Goal: Browse casually

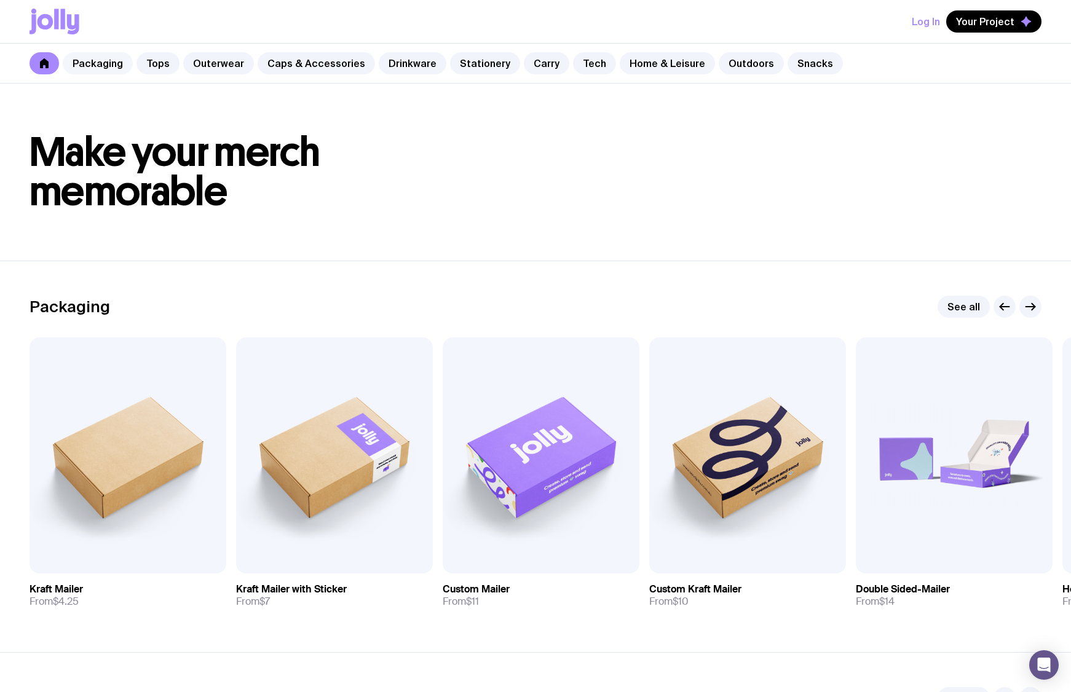
click at [98, 66] on link "Packaging" at bounding box center [98, 63] width 70 height 22
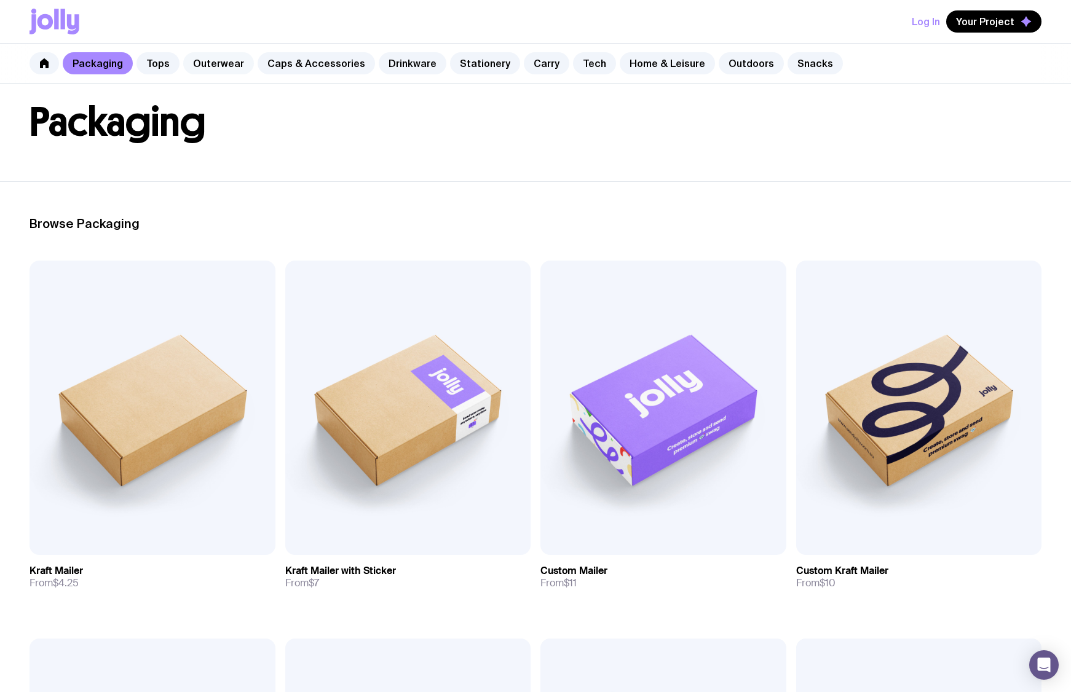
scroll to position [61, 0]
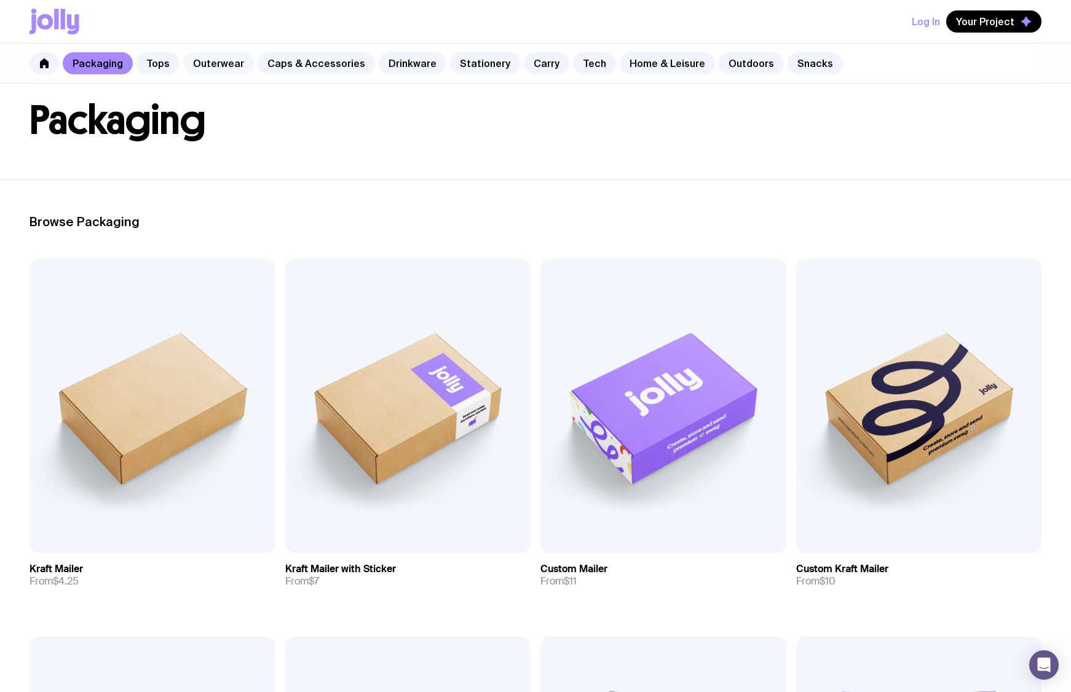
click at [197, 61] on link "Outerwear" at bounding box center [218, 63] width 71 height 22
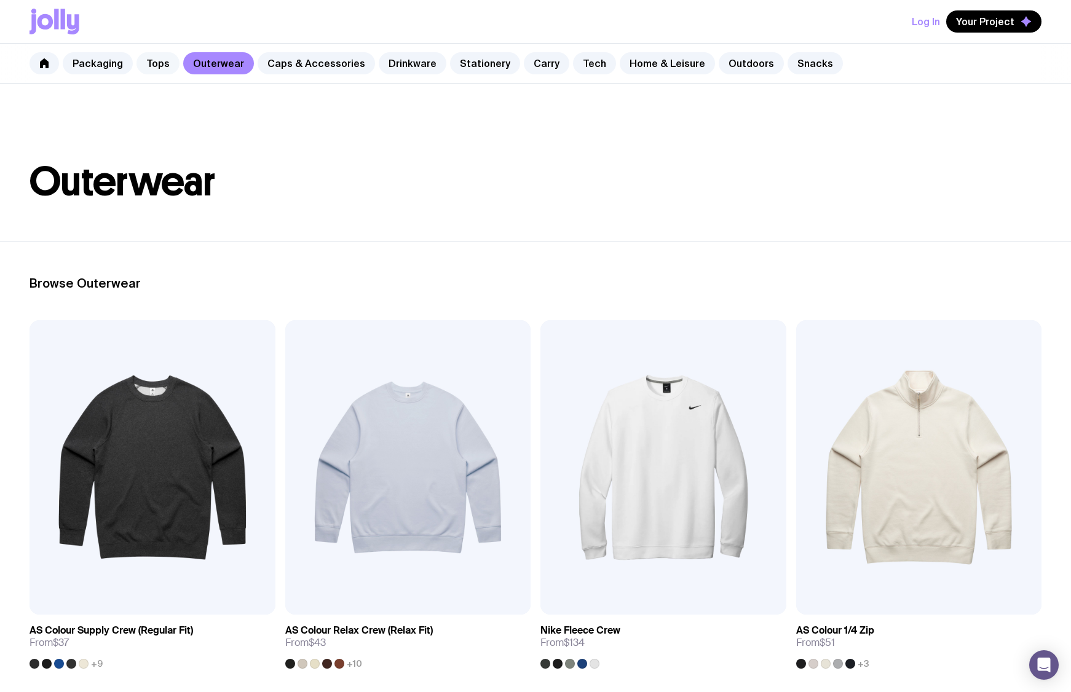
click at [160, 68] on link "Tops" at bounding box center [157, 63] width 43 height 22
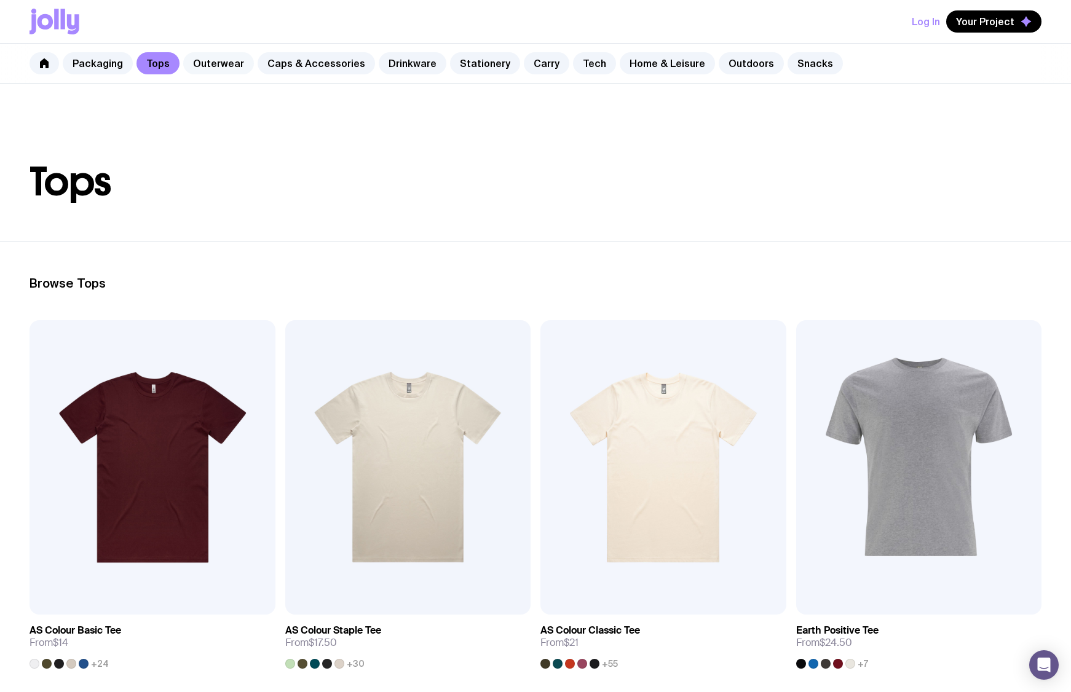
click at [207, 63] on link "Outerwear" at bounding box center [218, 63] width 71 height 22
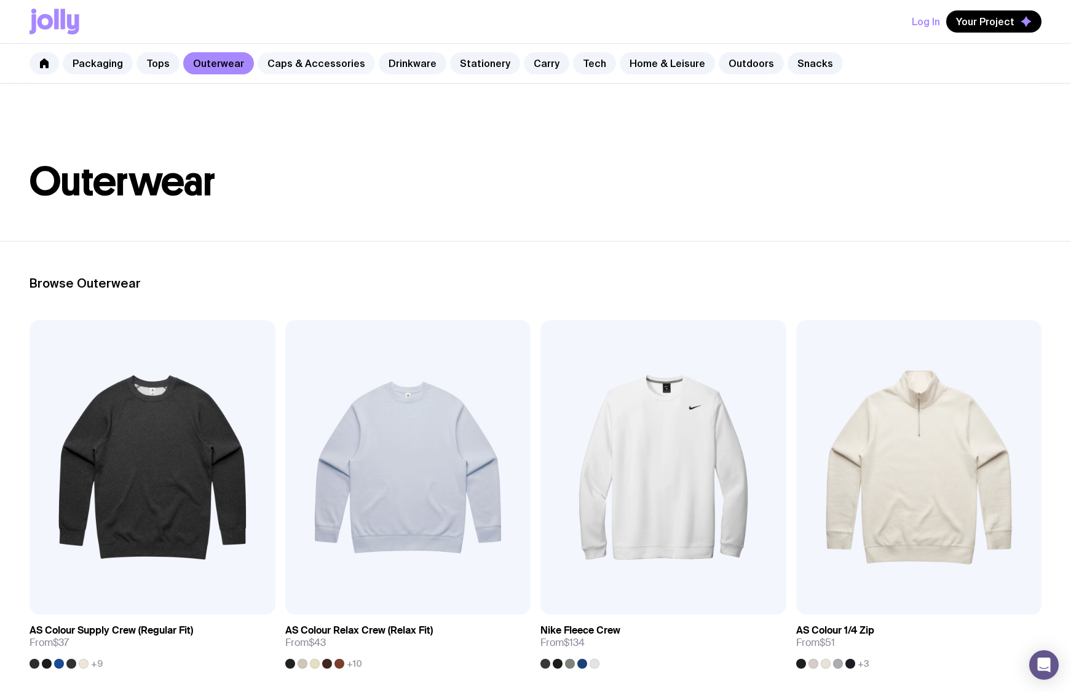
click at [280, 59] on link "Caps & Accessories" at bounding box center [316, 63] width 117 height 22
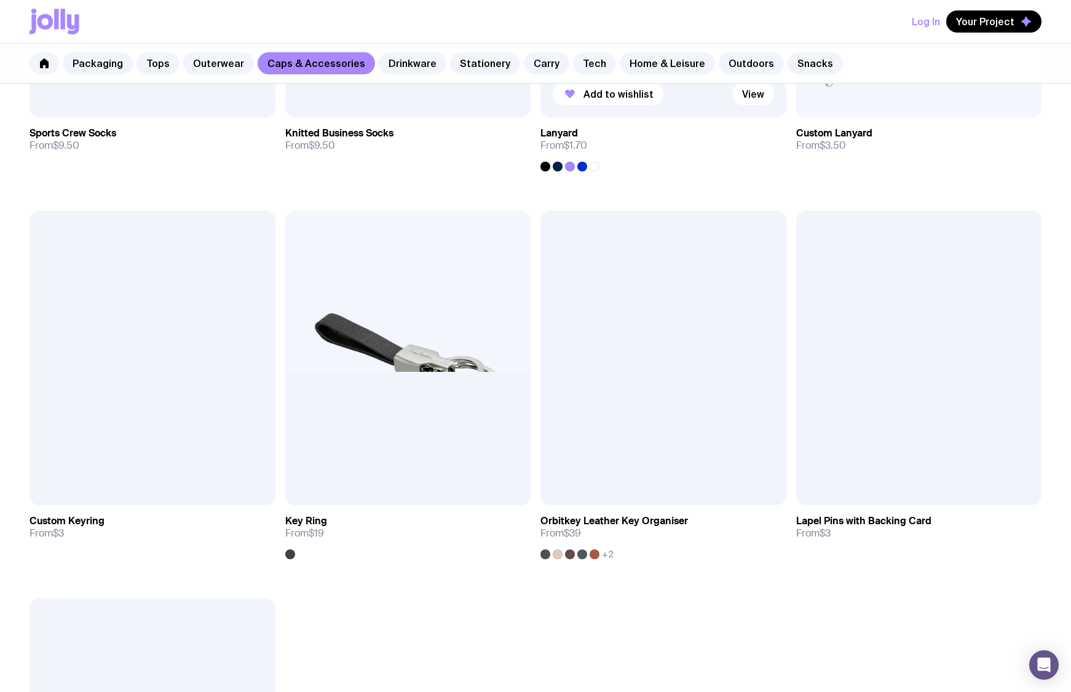
scroll to position [2090, 0]
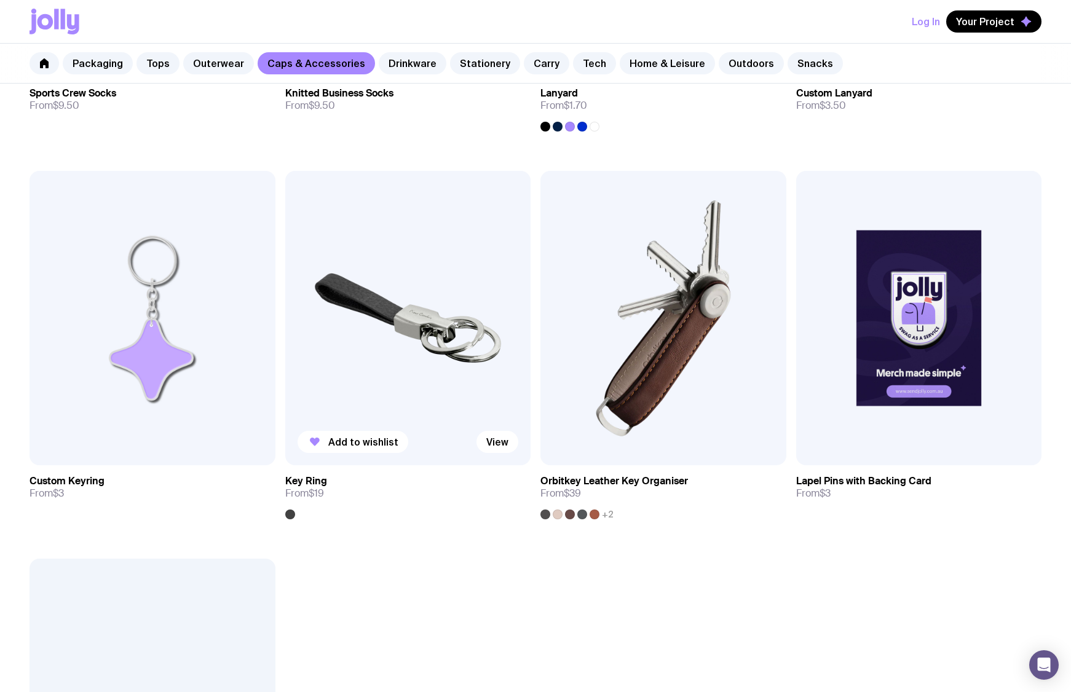
click at [366, 346] on img at bounding box center [408, 318] width 246 height 295
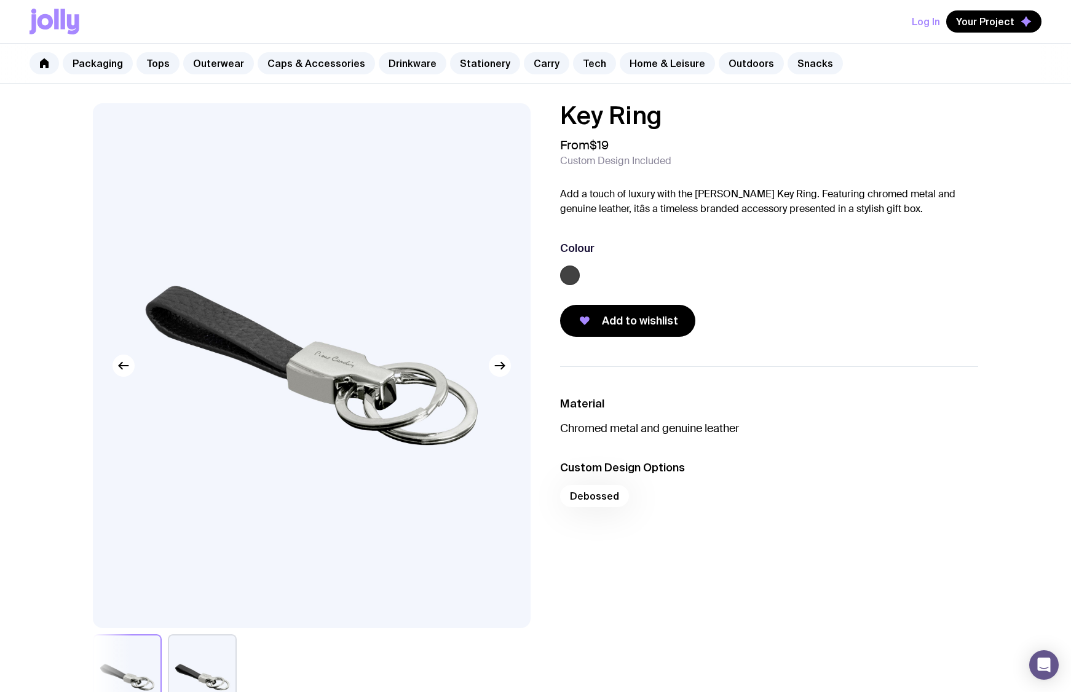
drag, startPoint x: 730, startPoint y: 255, endPoint x: 739, endPoint y: 251, distance: 10.2
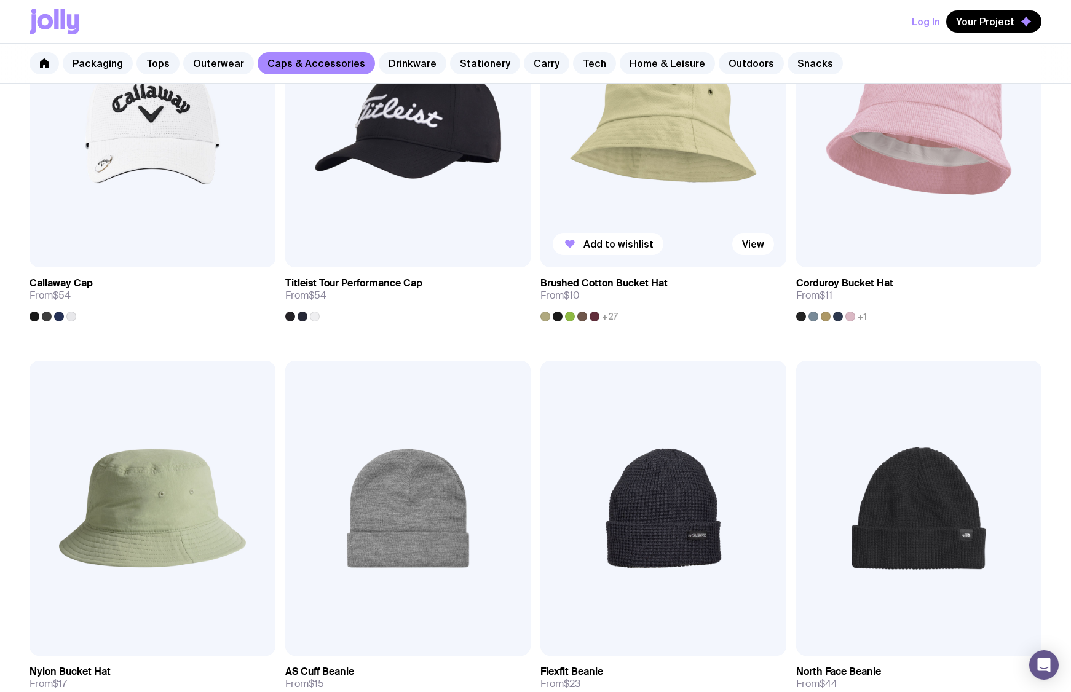
scroll to position [1126, 0]
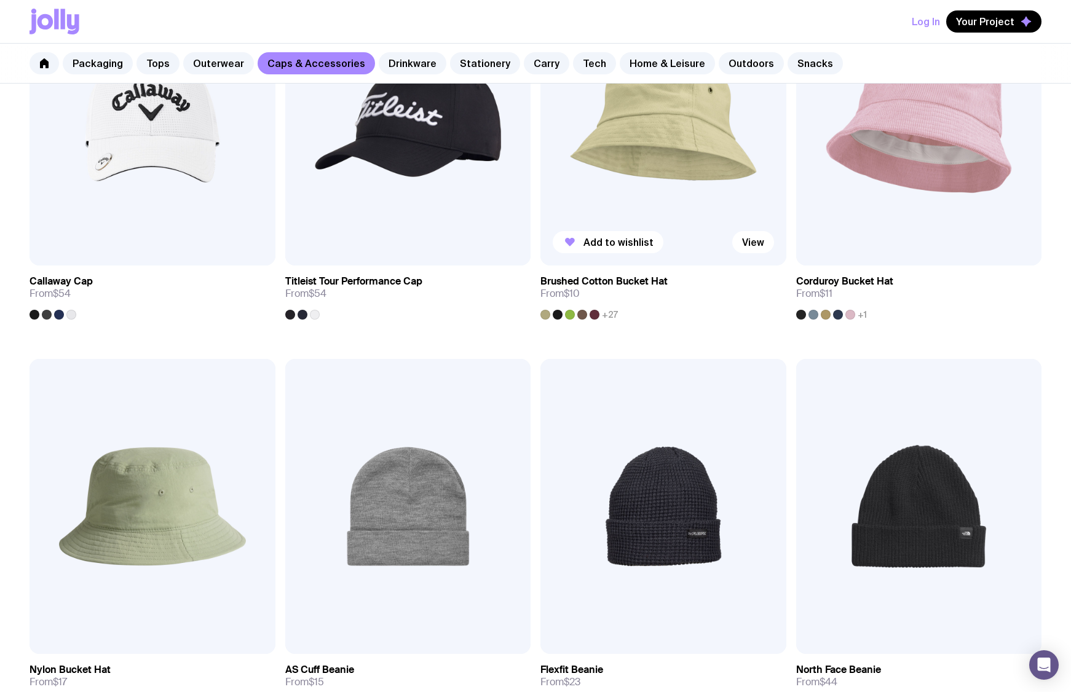
click at [637, 213] on img at bounding box center [663, 118] width 246 height 295
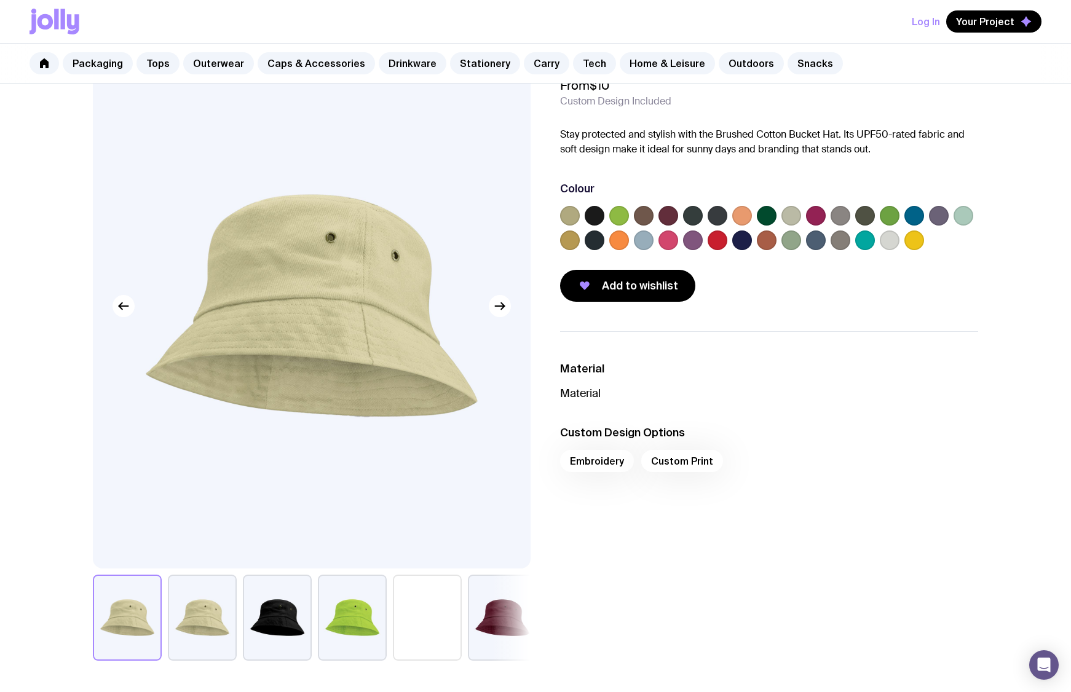
scroll to position [61, 0]
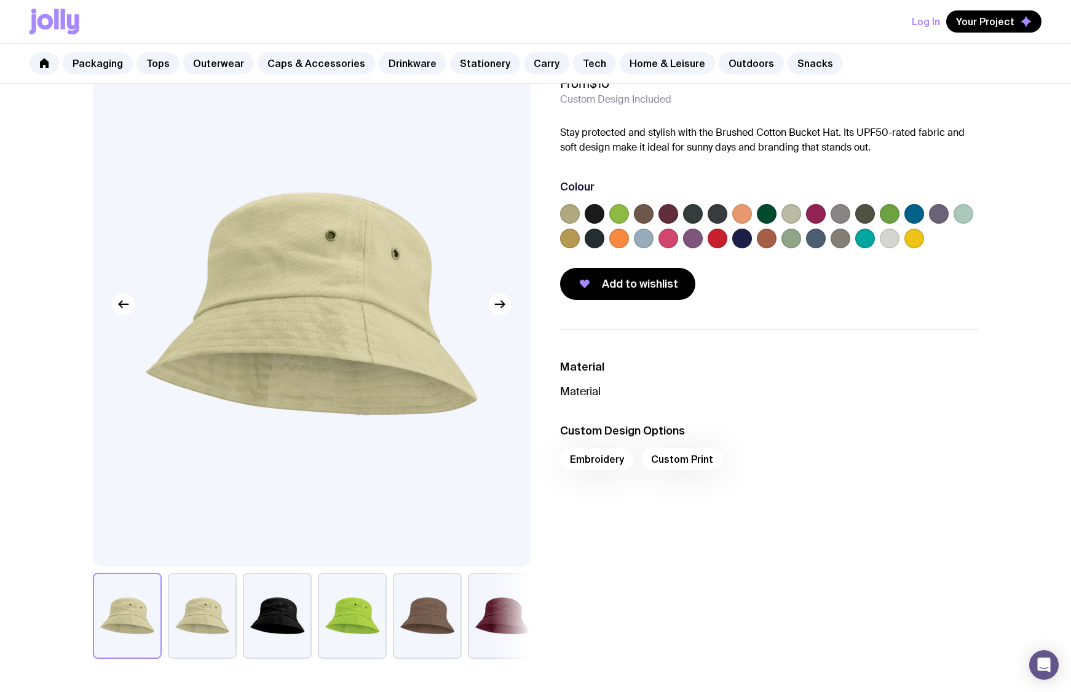
drag, startPoint x: 880, startPoint y: 421, endPoint x: 842, endPoint y: 412, distance: 39.1
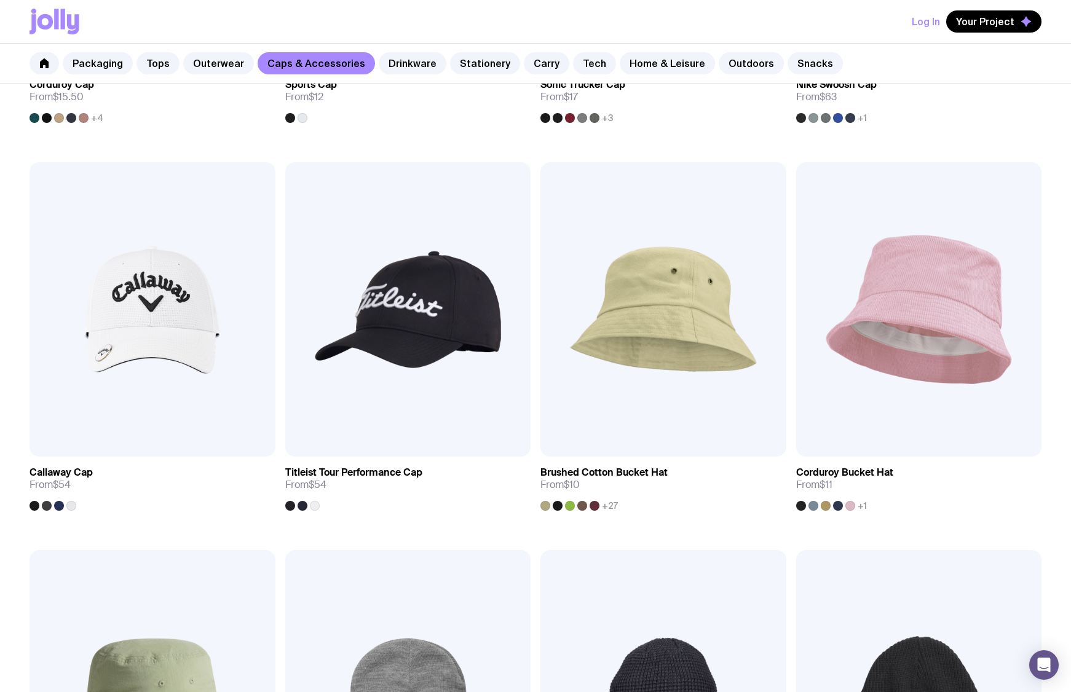
scroll to position [941, 0]
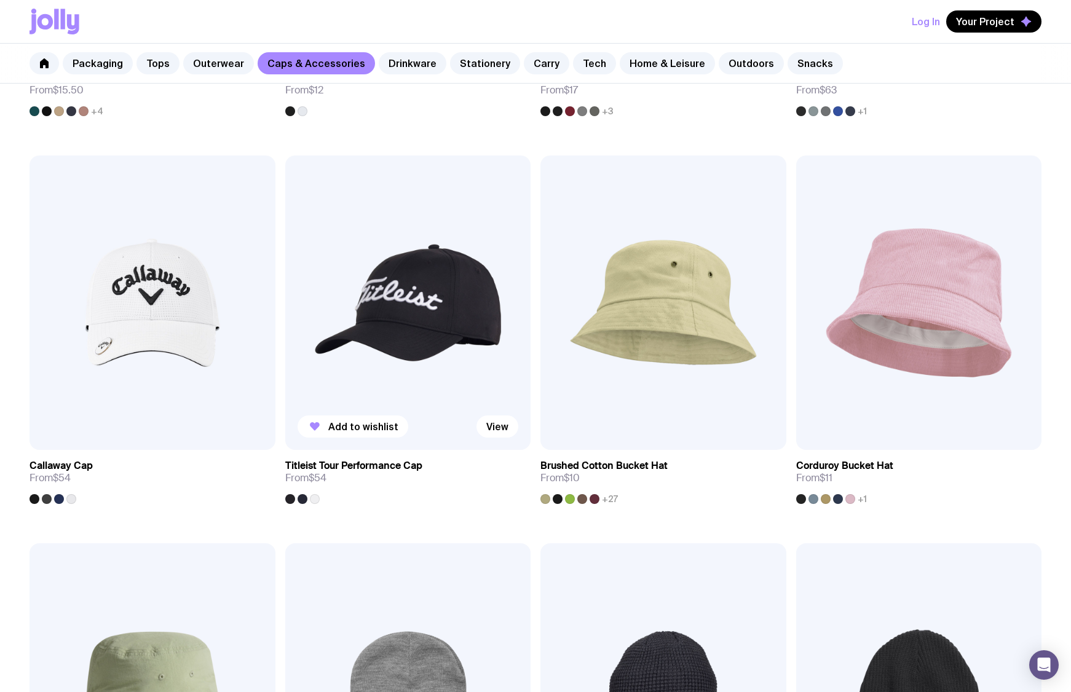
click at [390, 286] on img at bounding box center [408, 303] width 246 height 295
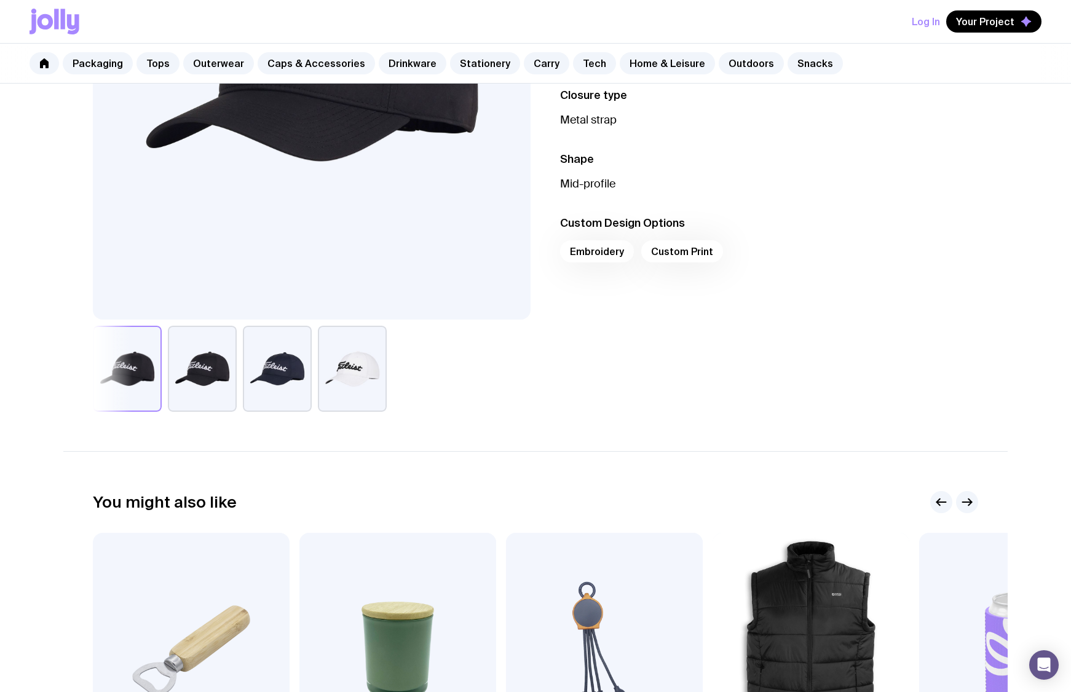
scroll to position [307, 0]
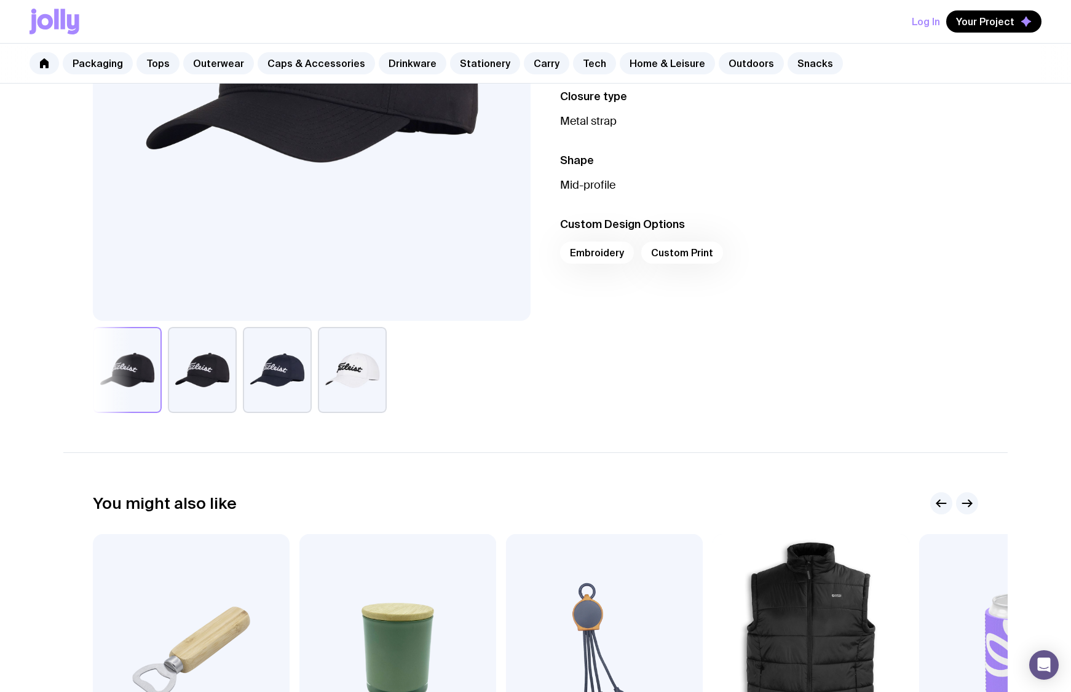
click at [346, 382] on button "button" at bounding box center [352, 370] width 69 height 86
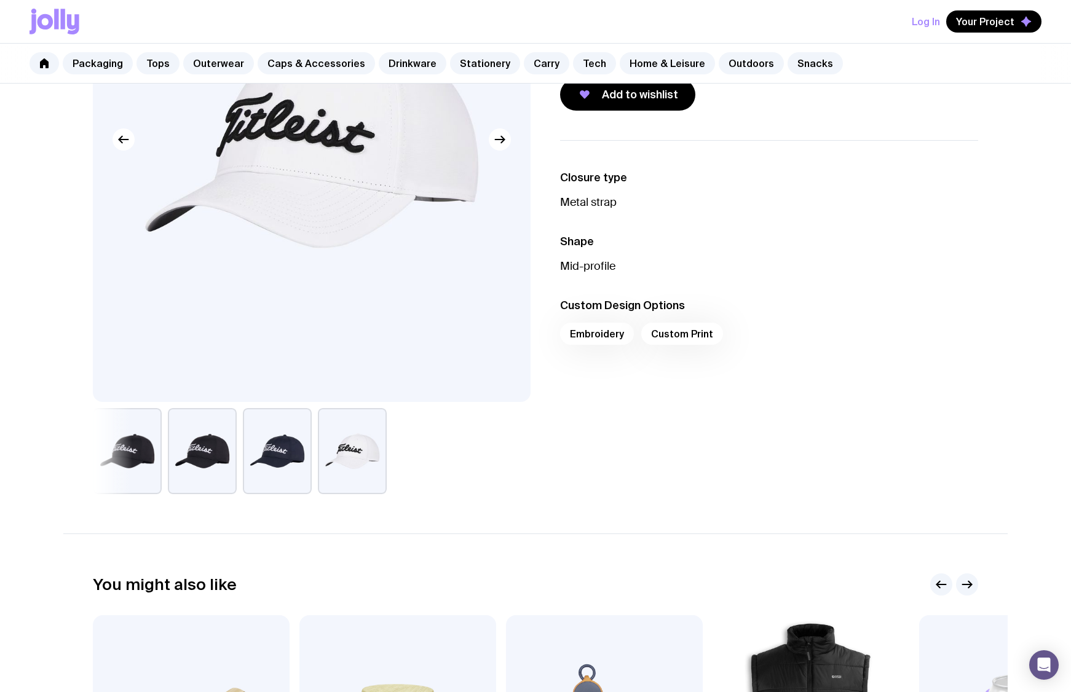
scroll to position [0, 0]
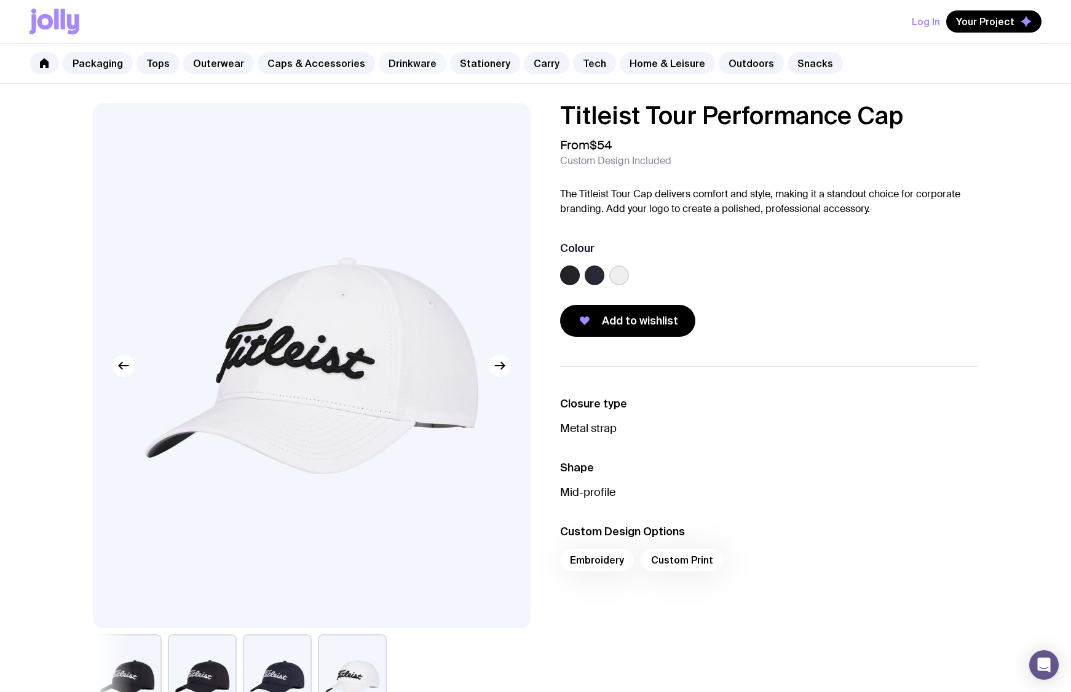
click at [399, 63] on link "Drinkware" at bounding box center [413, 63] width 68 height 22
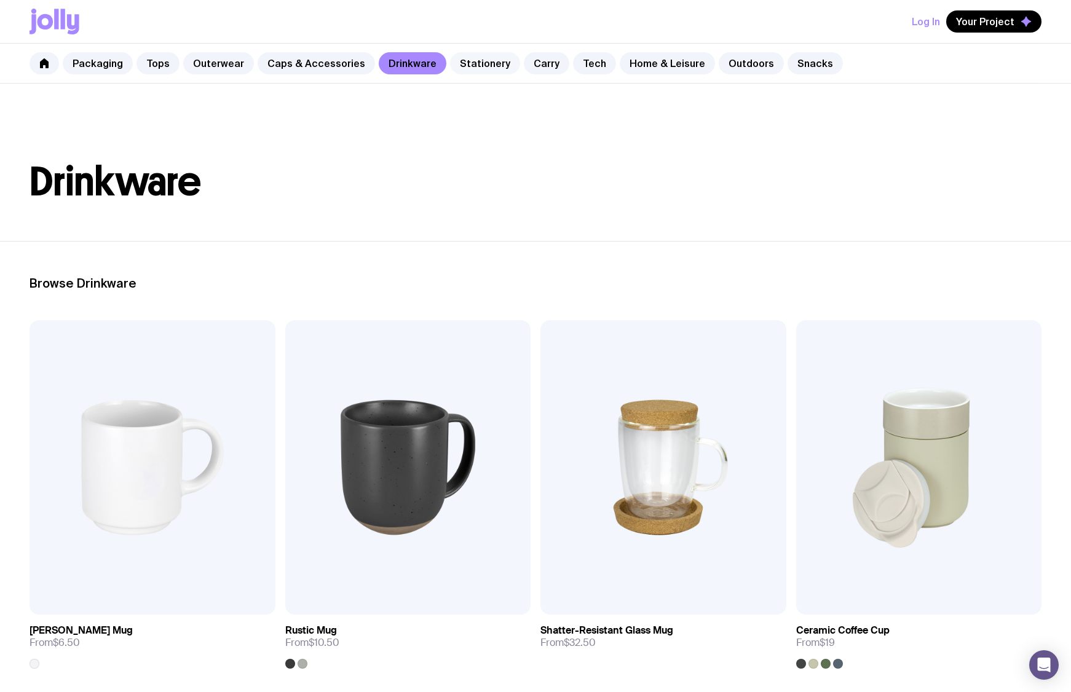
click at [456, 65] on link "Stationery" at bounding box center [485, 63] width 70 height 22
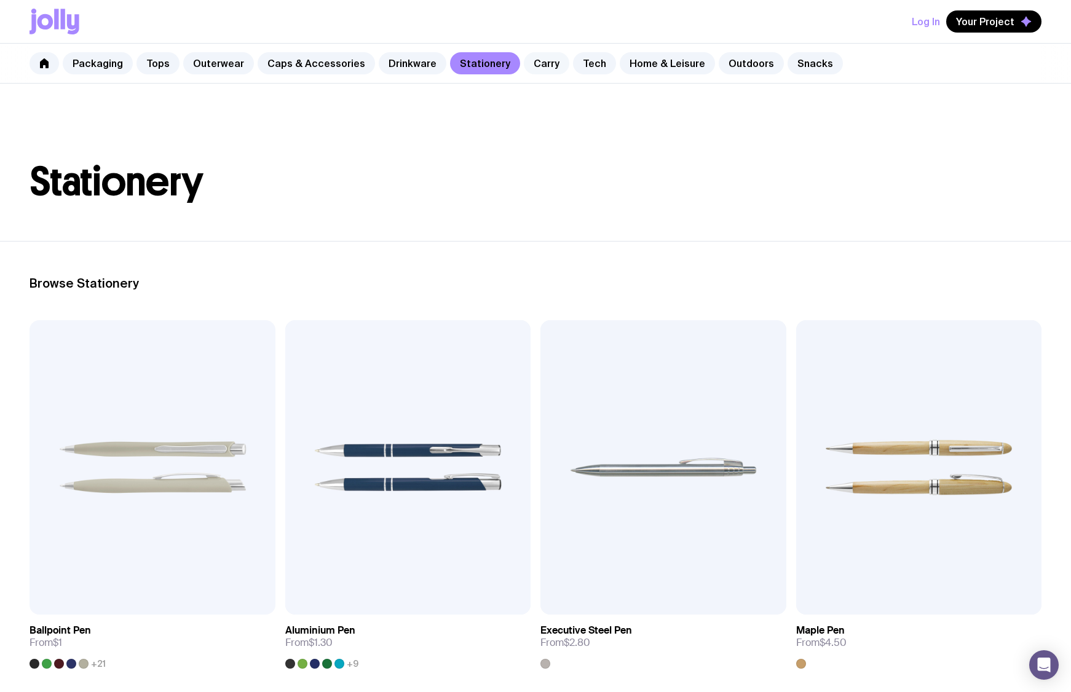
click at [532, 62] on link "Carry" at bounding box center [546, 63] width 45 height 22
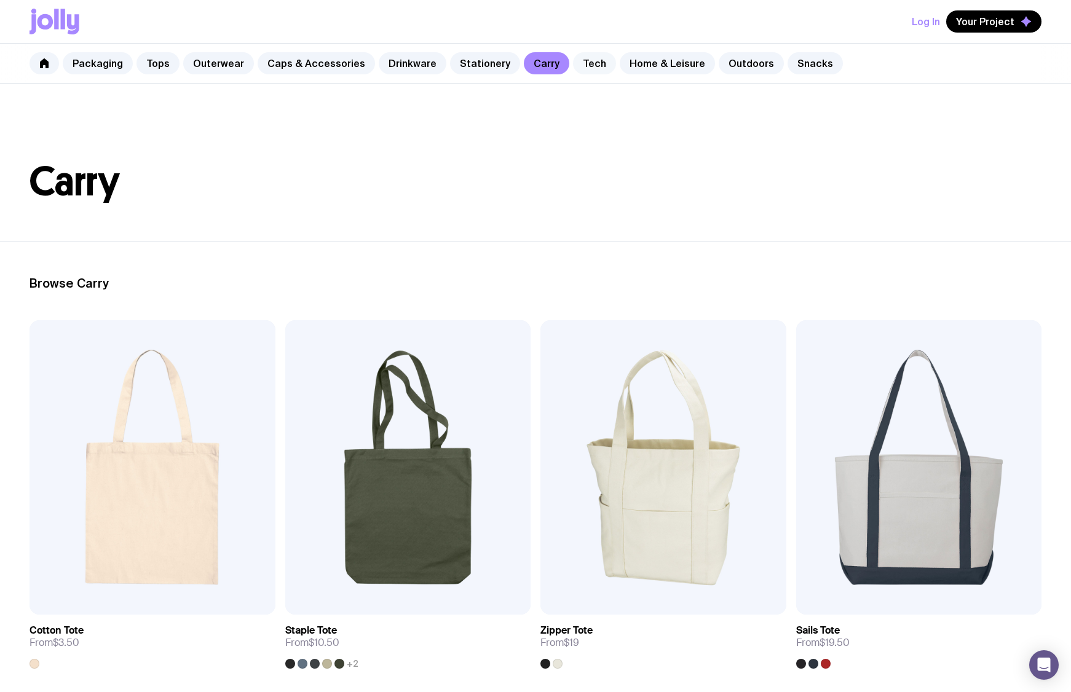
click at [580, 70] on link "Tech" at bounding box center [594, 63] width 43 height 22
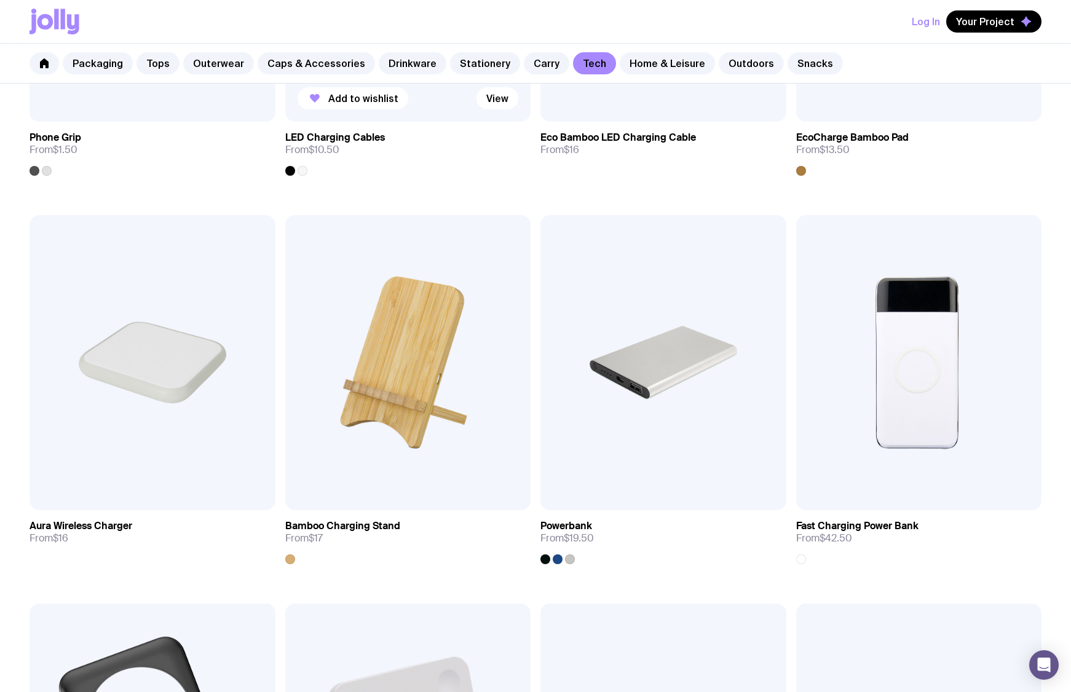
scroll to position [553, 0]
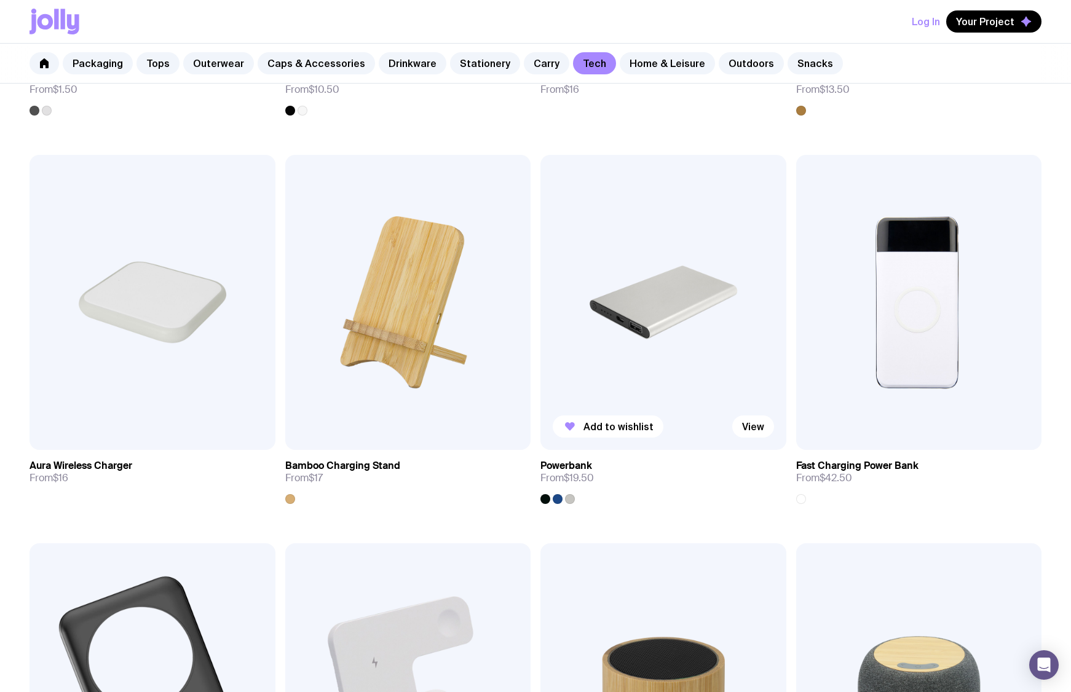
click at [722, 267] on img at bounding box center [663, 302] width 246 height 295
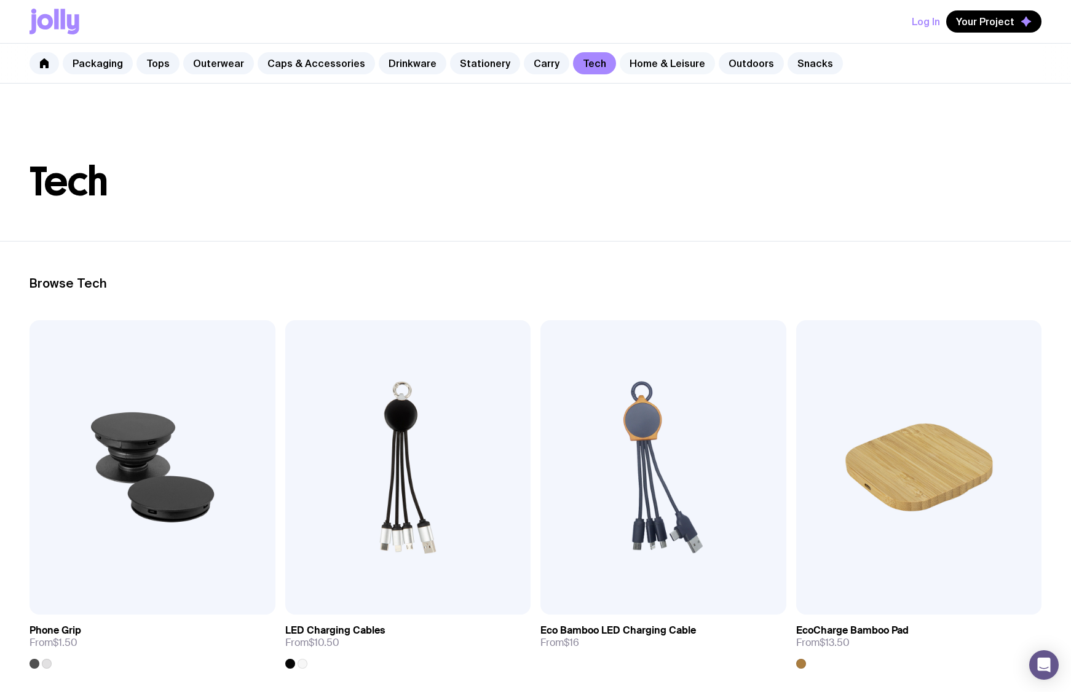
click at [641, 67] on link "Home & Leisure" at bounding box center [667, 63] width 95 height 22
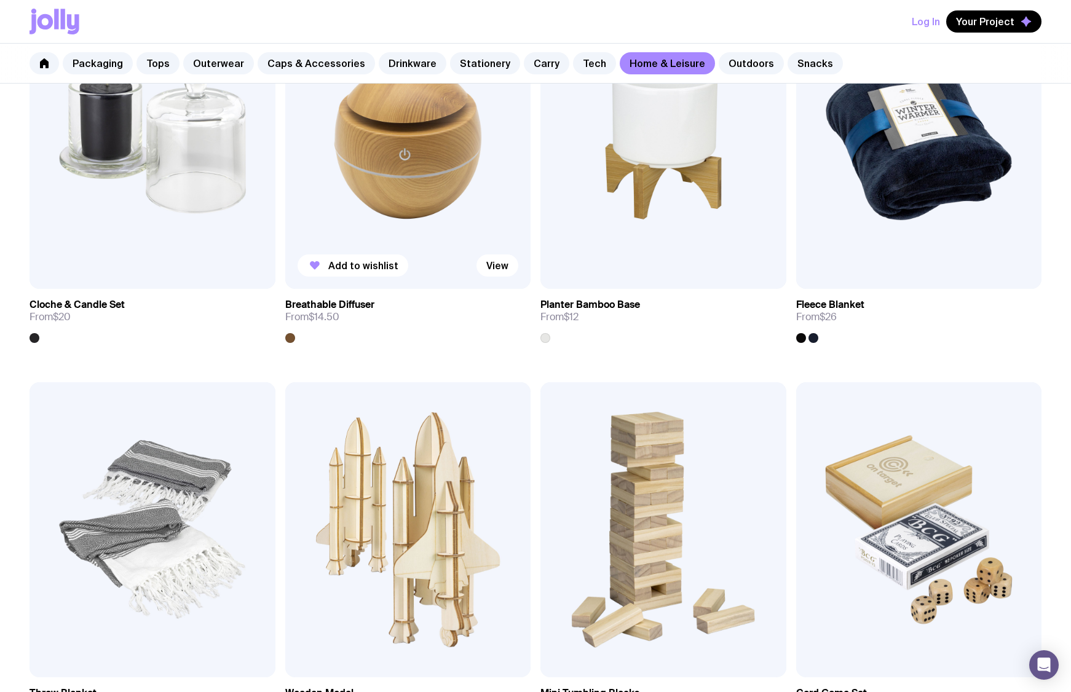
scroll to position [2275, 0]
